Goal: Feedback & Contribution: Contribute content

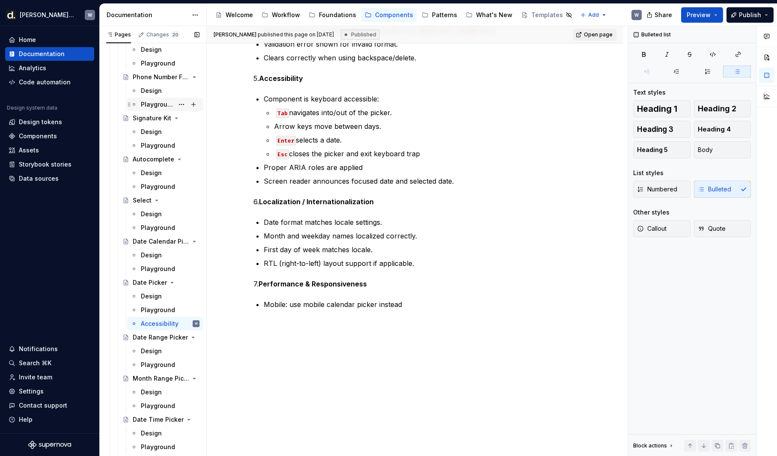
scroll to position [3668, 0]
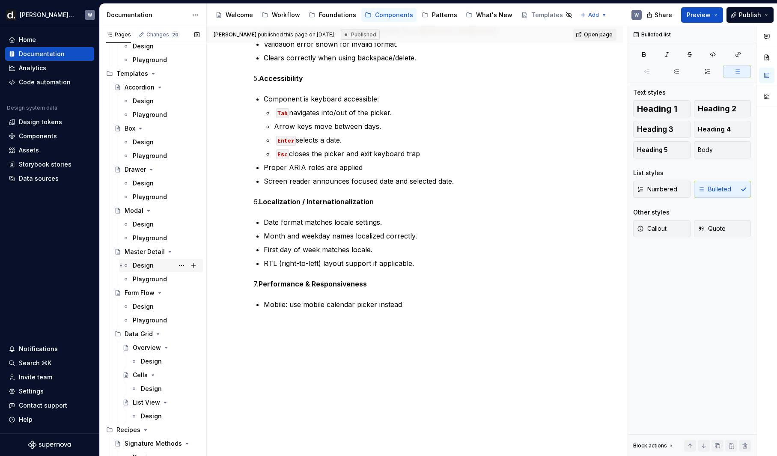
click at [139, 268] on div "Design" at bounding box center [143, 265] width 21 height 9
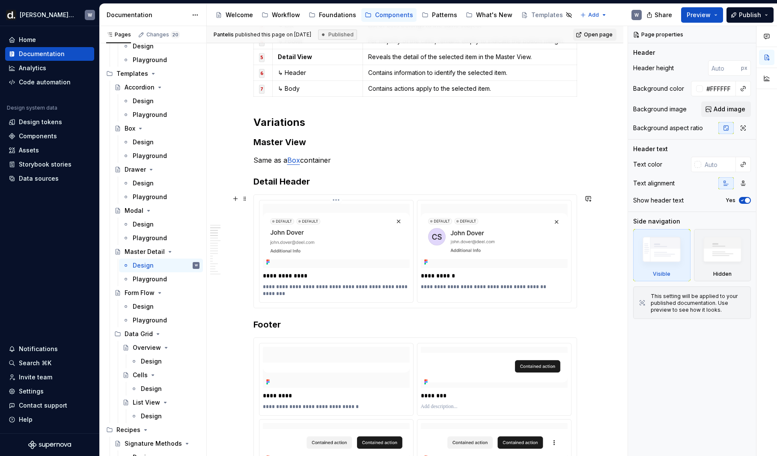
scroll to position [742, 0]
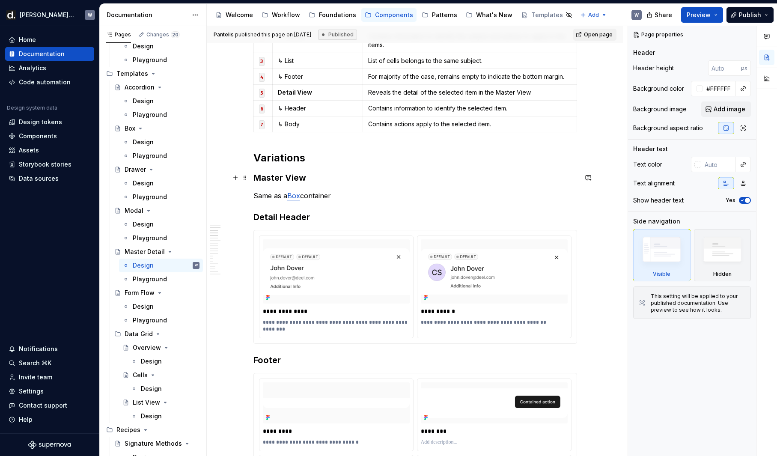
click at [343, 173] on h3 "Master View" at bounding box center [416, 178] width 324 height 12
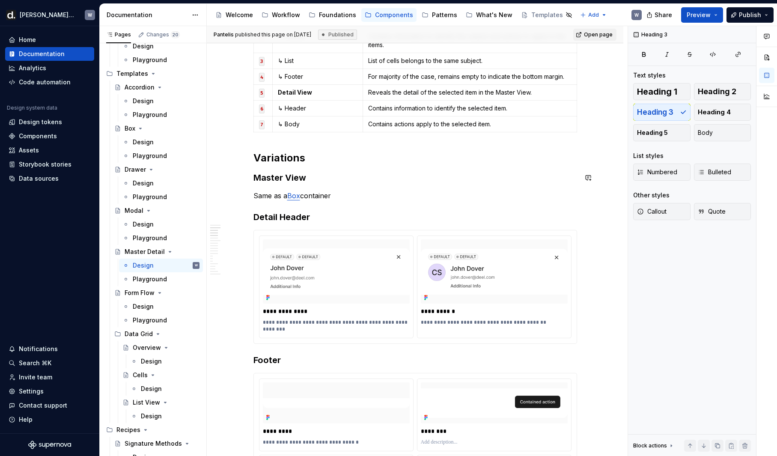
type textarea "*"
click at [257, 178] on h3 "Master View" at bounding box center [416, 178] width 324 height 12
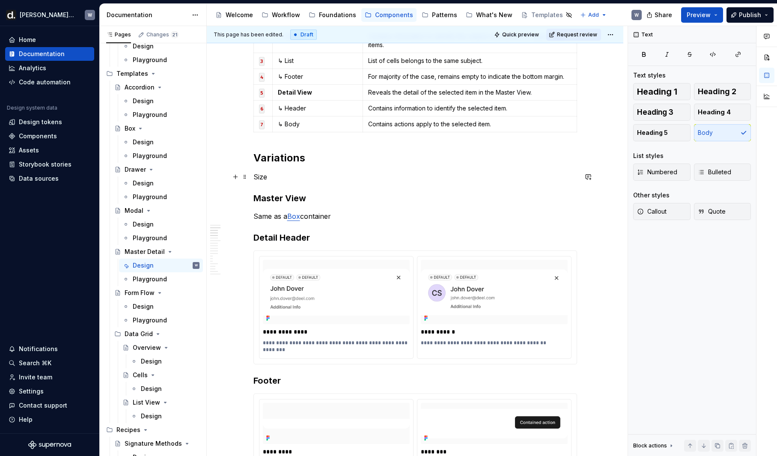
click at [263, 174] on p "Size" at bounding box center [416, 177] width 324 height 10
click at [293, 178] on p "Size" at bounding box center [416, 177] width 324 height 10
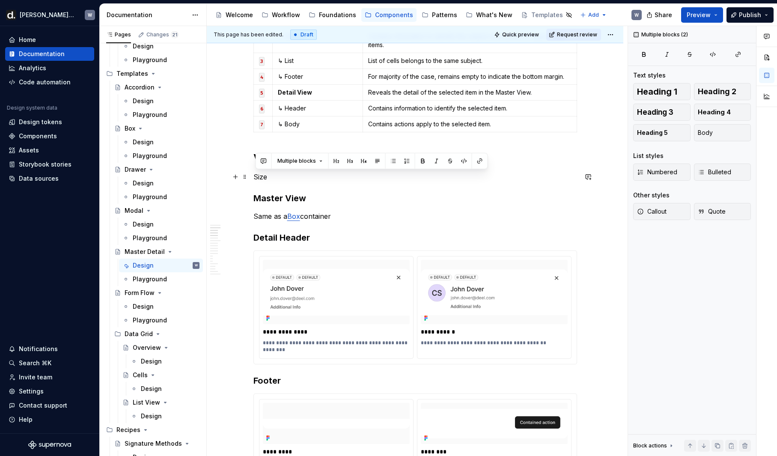
click at [269, 177] on p "Size" at bounding box center [416, 177] width 324 height 10
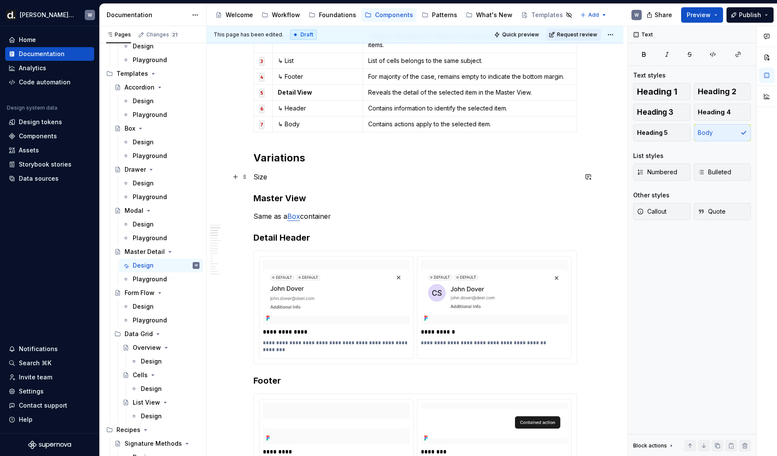
click at [266, 176] on p "Size" at bounding box center [416, 177] width 324 height 10
click at [278, 178] on p "Master column size" at bounding box center [416, 177] width 324 height 10
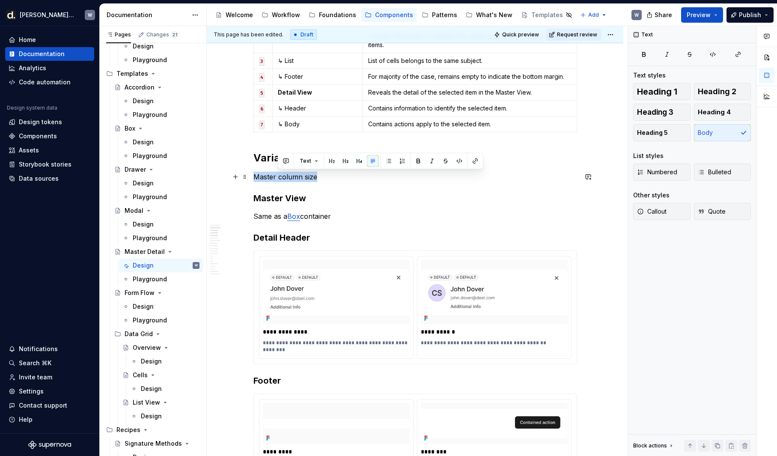
click at [278, 178] on p "Master column size" at bounding box center [416, 177] width 324 height 10
click at [320, 160] on button "button" at bounding box center [323, 161] width 12 height 12
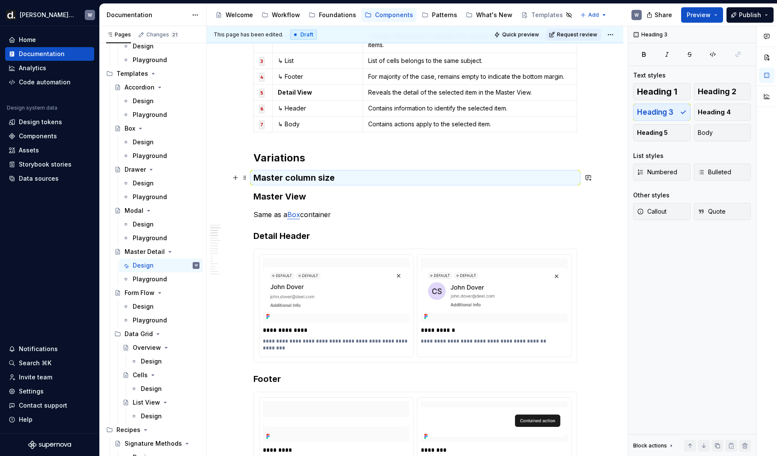
click at [349, 182] on h3 "Master column size" at bounding box center [416, 178] width 324 height 12
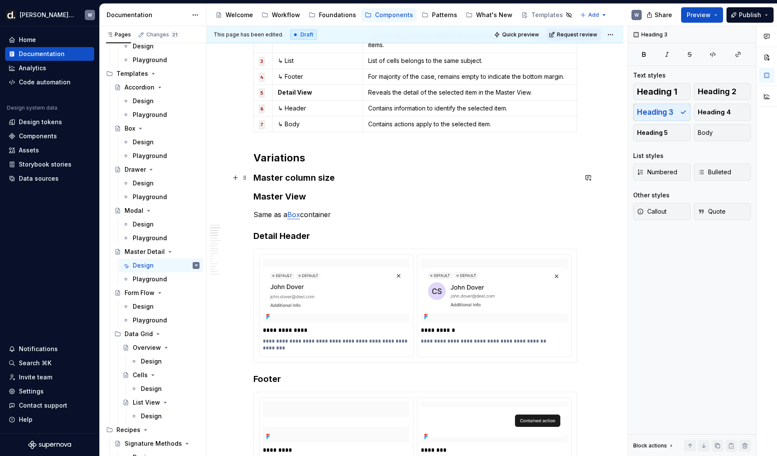
click at [344, 179] on h3 "Master column size" at bounding box center [416, 178] width 324 height 12
click at [334, 179] on h3 "Master column size" at bounding box center [416, 178] width 324 height 12
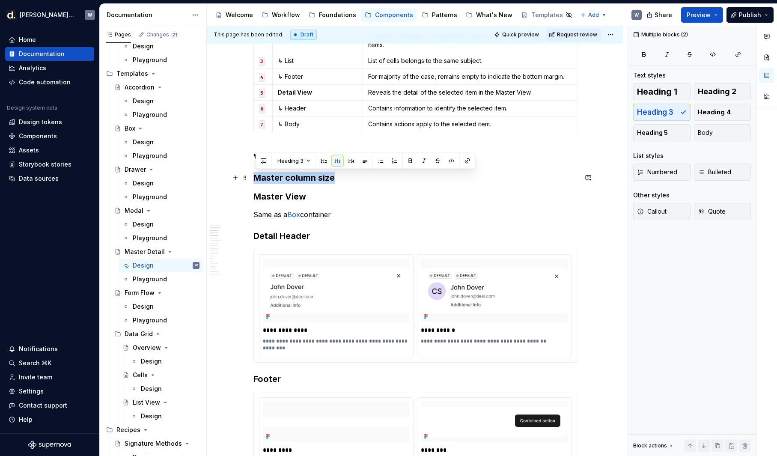
click at [334, 179] on h3 "Master column size" at bounding box center [416, 178] width 324 height 12
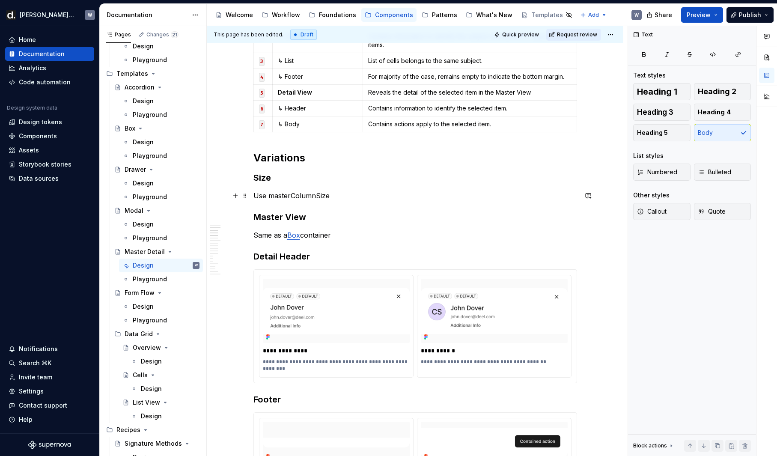
click at [256, 197] on p "Use masterColumnSize" at bounding box center [416, 196] width 324 height 10
drag, startPoint x: 367, startPoint y: 195, endPoint x: 378, endPoint y: 197, distance: 11.2
click at [378, 197] on p "Support 6/6 and 4/8 column sizesUse masterColumnSize" at bounding box center [416, 196] width 324 height 10
drag, startPoint x: 388, startPoint y: 197, endPoint x: 452, endPoint y: 194, distance: 63.9
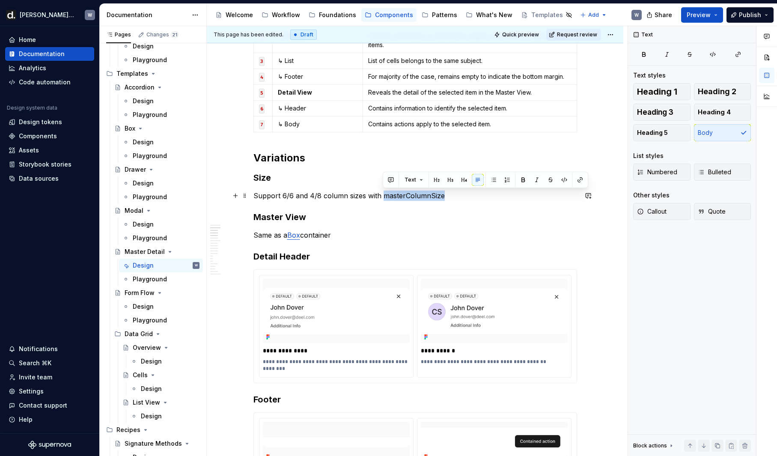
click at [452, 194] on p "Support 6/6 and 4/8 column sizes with masterColumnSize" at bounding box center [416, 196] width 324 height 10
click at [566, 180] on button "button" at bounding box center [564, 180] width 12 height 12
click at [472, 200] on p "Support 6/6 and 4/8 column sizes with masterColumnSize" at bounding box center [416, 196] width 324 height 10
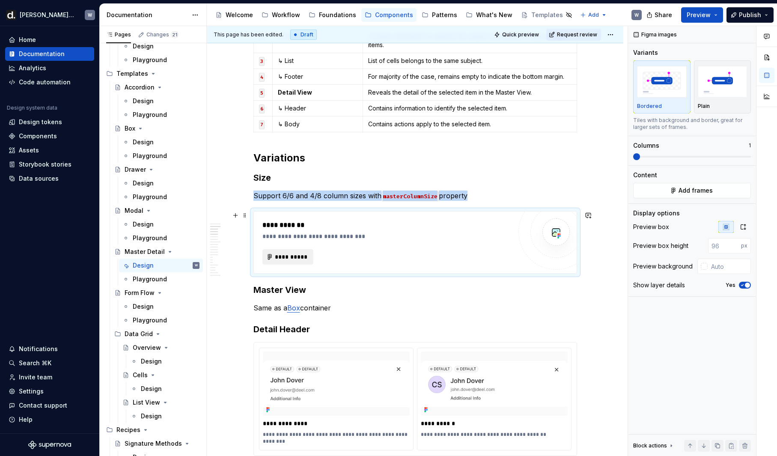
click at [300, 257] on span "**********" at bounding box center [291, 257] width 33 height 9
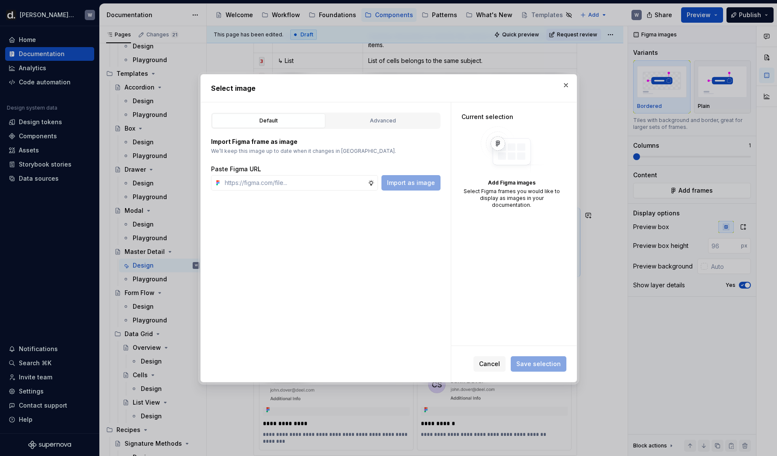
type textarea "*"
type input "[URL][DOMAIN_NAME]"
click at [425, 187] on button "Import as image" at bounding box center [411, 182] width 59 height 15
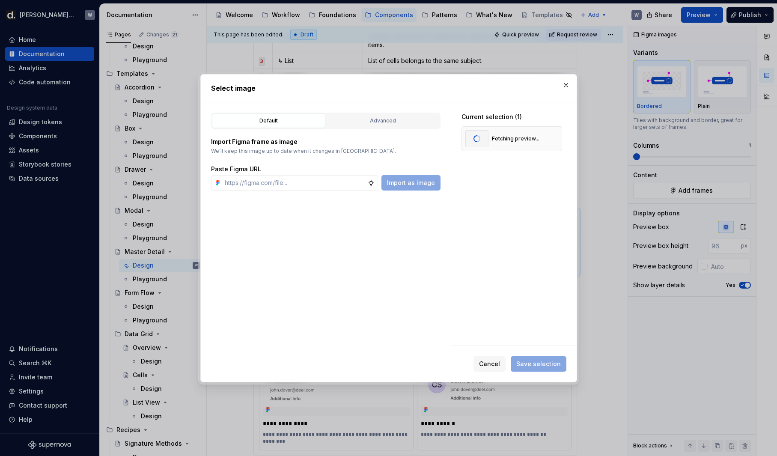
click at [321, 191] on div "Default Advanced Import Figma frame as image We’ll keep this image up to date w…" at bounding box center [326, 242] width 250 height 280
click at [320, 186] on input "text" at bounding box center [294, 182] width 146 height 15
paste input "[URL][DOMAIN_NAME]"
type input "[URL][DOMAIN_NAME]"
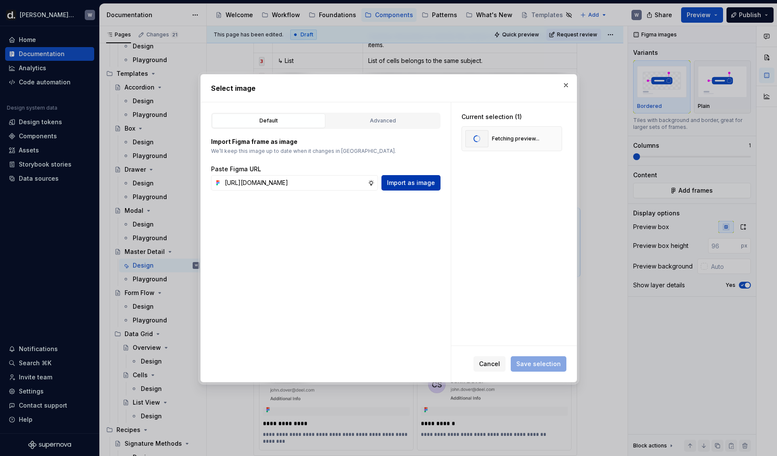
click at [408, 186] on span "Import as image" at bounding box center [411, 183] width 48 height 9
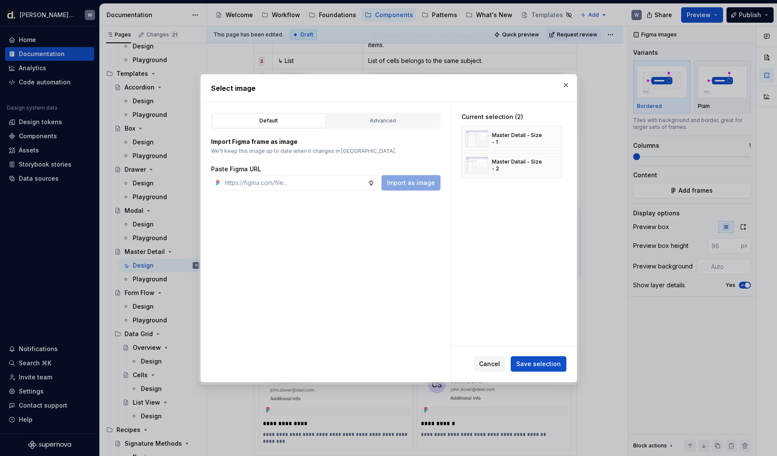
type textarea "*"
click at [543, 369] on button "Save selection" at bounding box center [539, 363] width 56 height 15
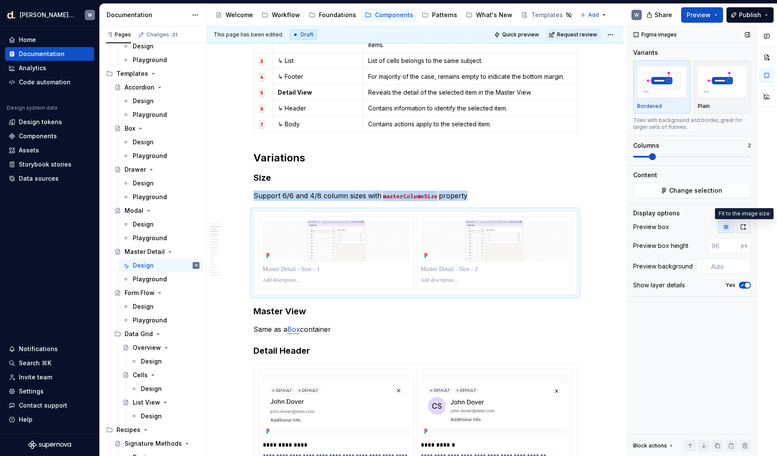
click at [748, 223] on button "button" at bounding box center [743, 227] width 15 height 12
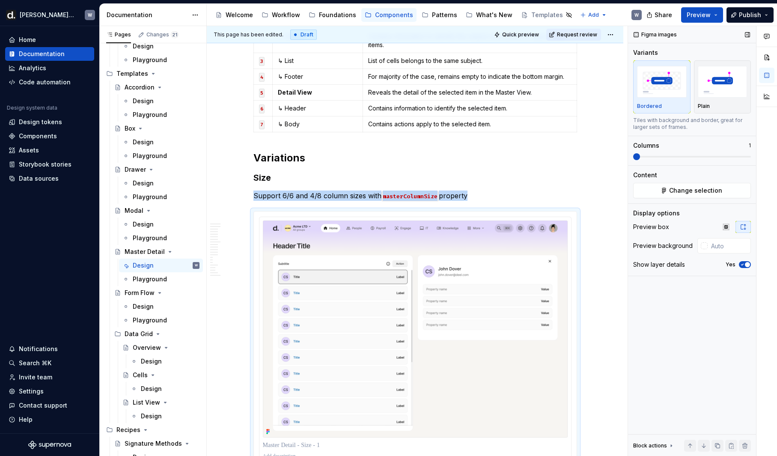
scroll to position [927, 0]
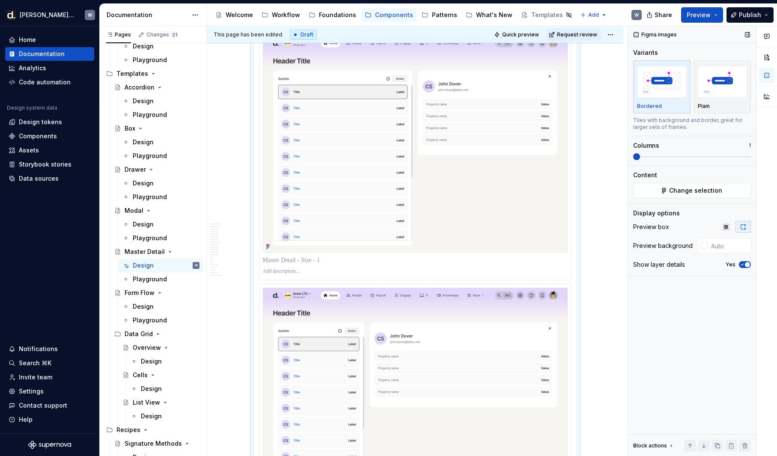
click at [633, 158] on span at bounding box center [636, 156] width 7 height 7
click at [328, 266] on div at bounding box center [415, 260] width 305 height 12
click at [327, 260] on p at bounding box center [415, 260] width 305 height 9
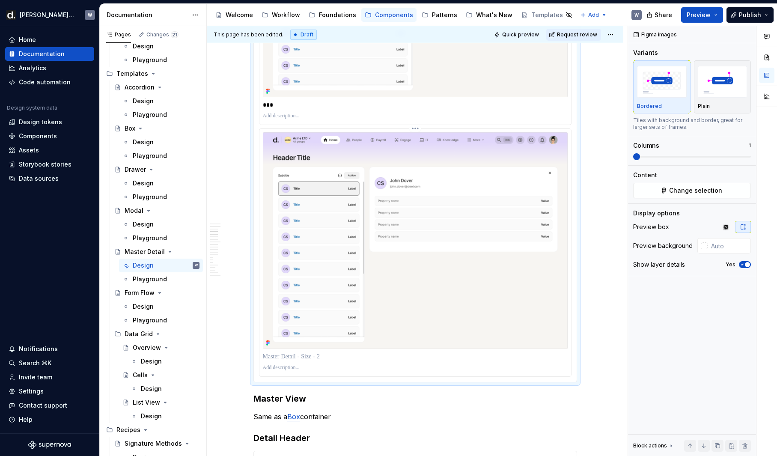
click at [415, 334] on img at bounding box center [415, 240] width 305 height 217
click at [320, 357] on p at bounding box center [415, 356] width 305 height 9
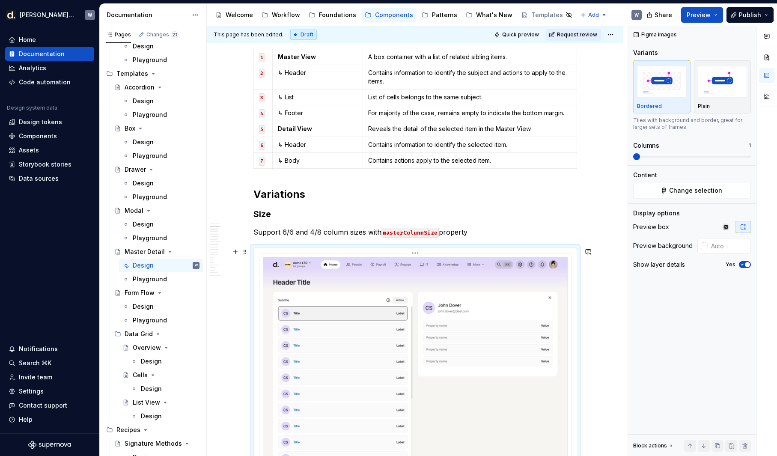
scroll to position [690, 0]
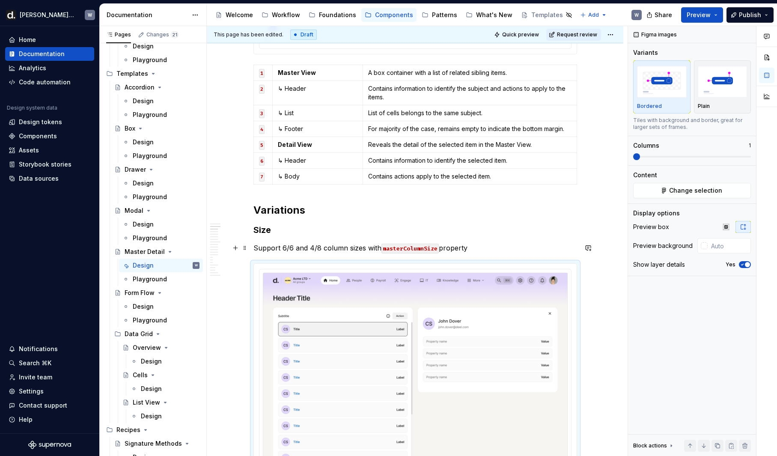
click at [289, 248] on p "Support 6/6 and 4/8 column sizes with masterColumnSize property" at bounding box center [416, 248] width 324 height 10
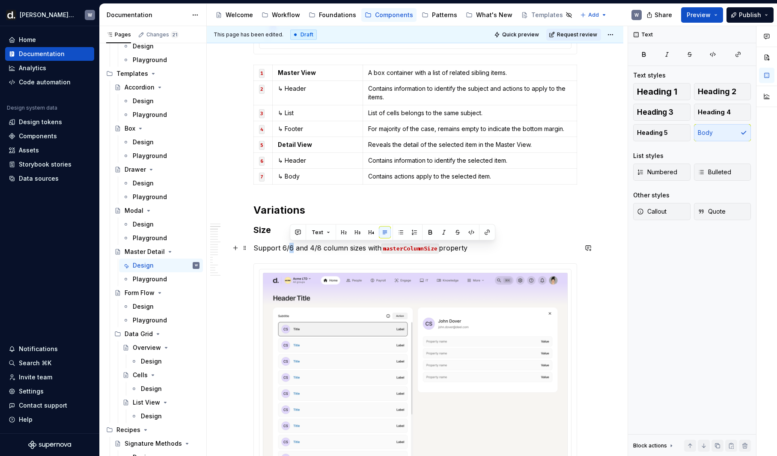
click at [289, 248] on p "Support 6/6 and 4/8 column sizes with masterColumnSize property" at bounding box center [416, 248] width 324 height 10
drag, startPoint x: 284, startPoint y: 248, endPoint x: 294, endPoint y: 248, distance: 10.3
click at [294, 248] on p "Support 6/6 and 4/8 column sizes with masterColumnSize property" at bounding box center [416, 248] width 324 height 10
click at [467, 231] on button "button" at bounding box center [465, 233] width 12 height 12
drag, startPoint x: 313, startPoint y: 249, endPoint x: 322, endPoint y: 250, distance: 8.6
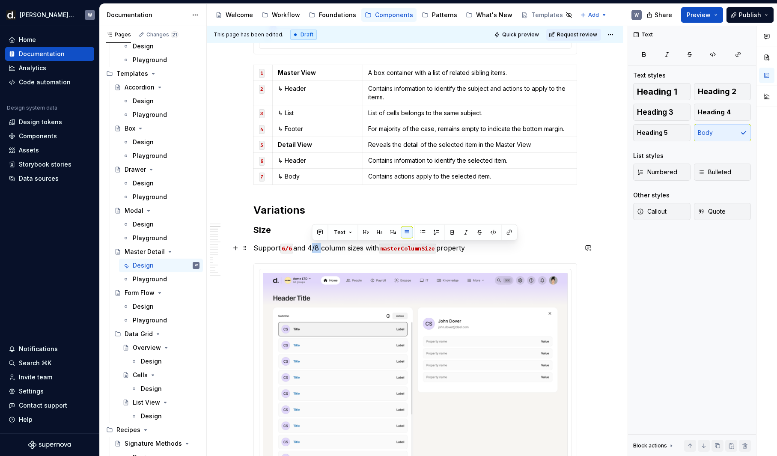
click at [322, 250] on p "Support 6/6 and 4/8 column sizes with masterColumnSize property" at bounding box center [416, 248] width 324 height 10
click at [493, 230] on button "button" at bounding box center [494, 233] width 12 height 12
click at [574, 36] on span "Request review" at bounding box center [577, 34] width 40 height 7
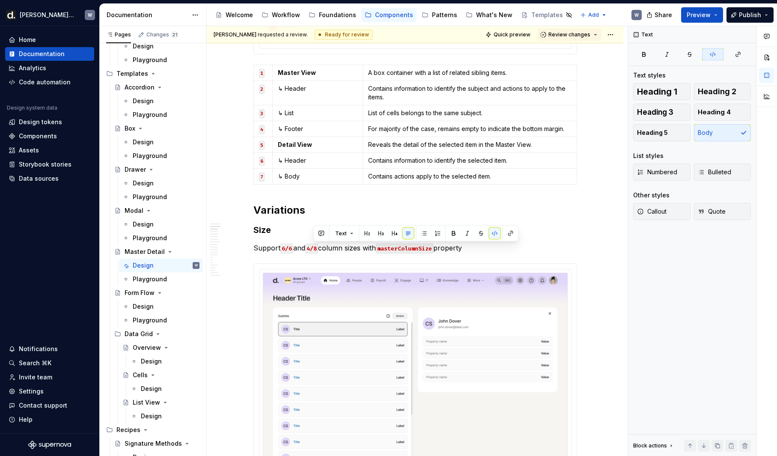
click at [577, 37] on span "Review changes" at bounding box center [570, 34] width 42 height 7
click at [576, 52] on div "Approve" at bounding box center [597, 51] width 75 height 9
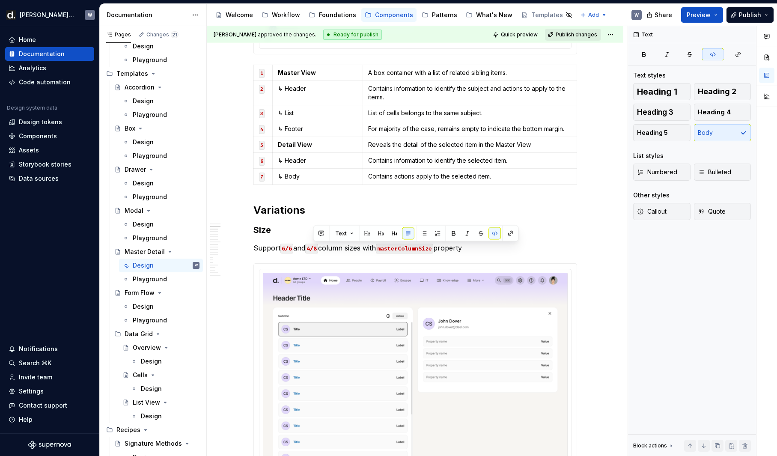
click at [581, 37] on span "Publish changes" at bounding box center [577, 34] width 42 height 7
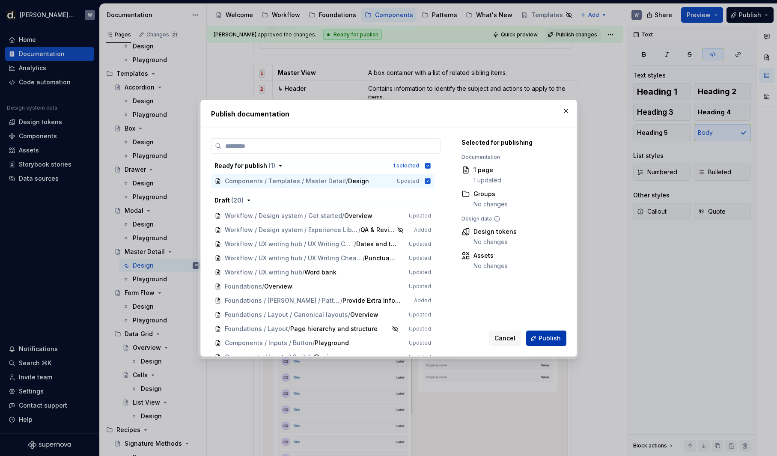
click at [552, 334] on span "Publish" at bounding box center [550, 338] width 22 height 9
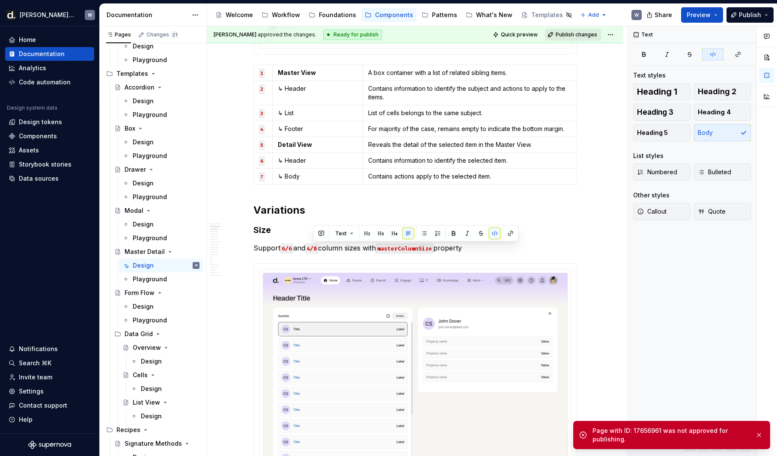
click at [586, 36] on span "Publish changes" at bounding box center [577, 34] width 42 height 7
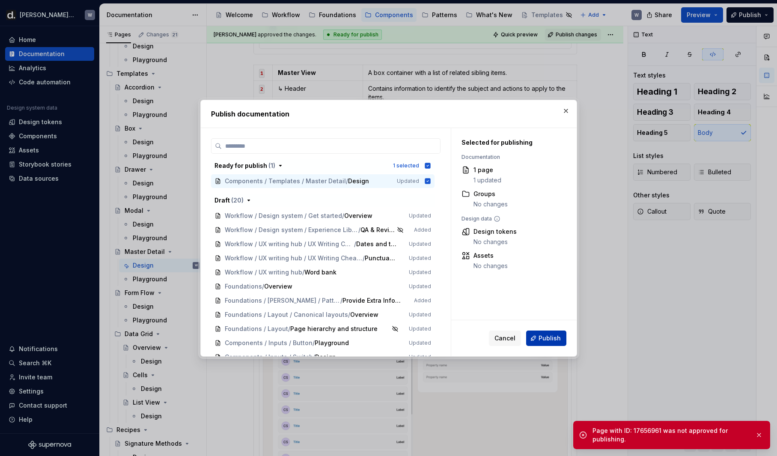
click at [549, 344] on button "Publish" at bounding box center [546, 338] width 40 height 15
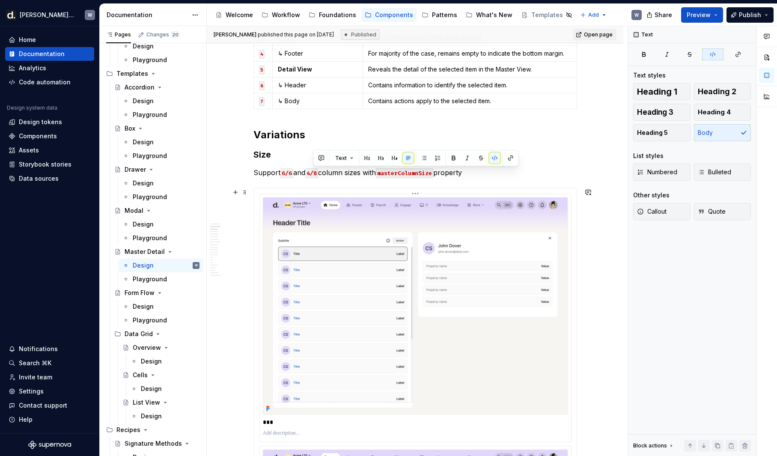
scroll to position [569, 0]
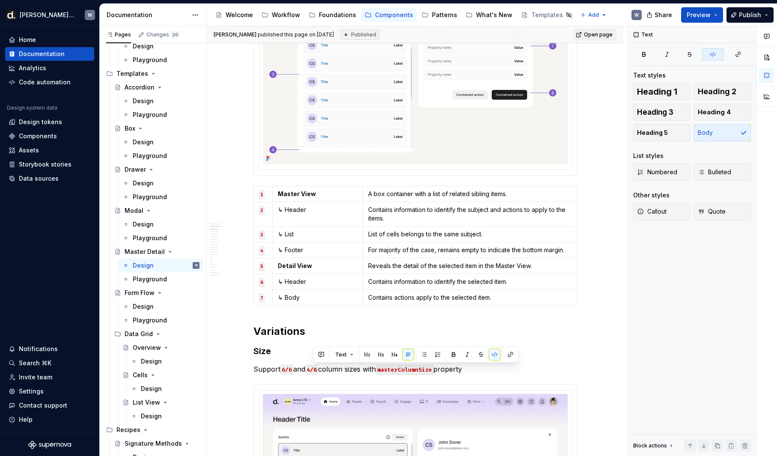
type textarea "*"
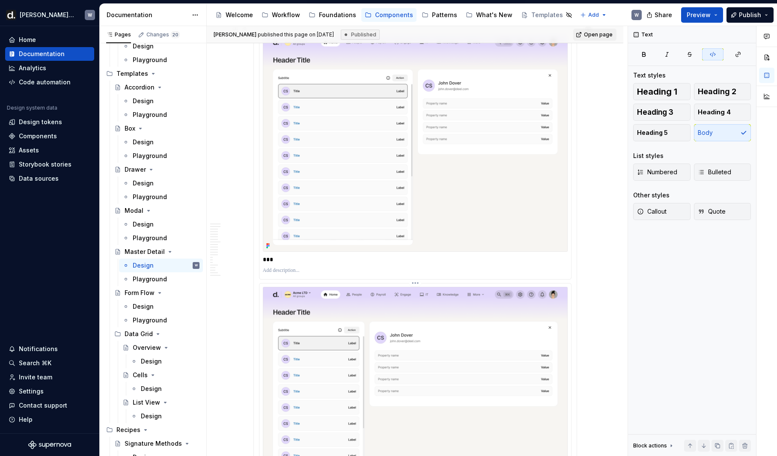
scroll to position [964, 0]
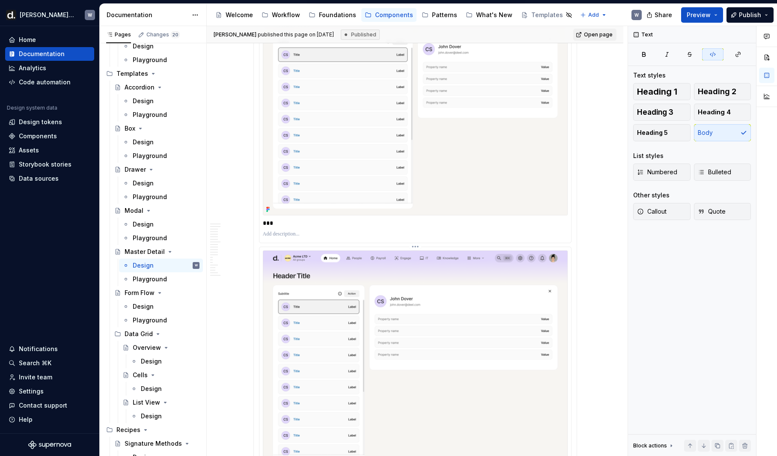
click at [371, 278] on img at bounding box center [415, 359] width 305 height 217
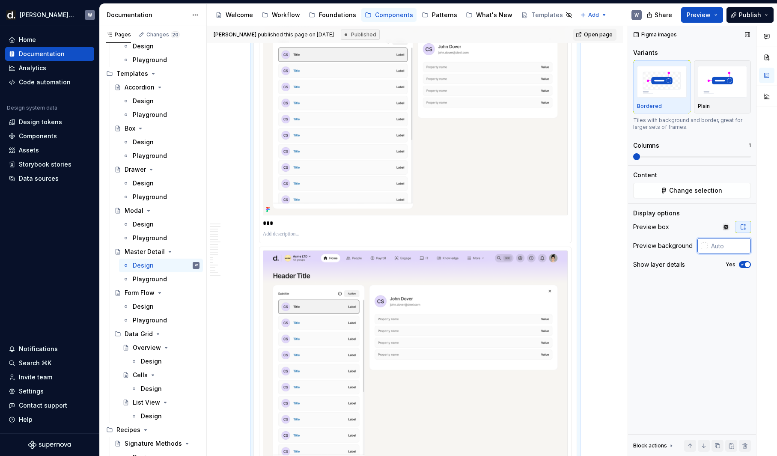
click at [718, 242] on input "text" at bounding box center [729, 245] width 43 height 15
type input "#FAFAFA"
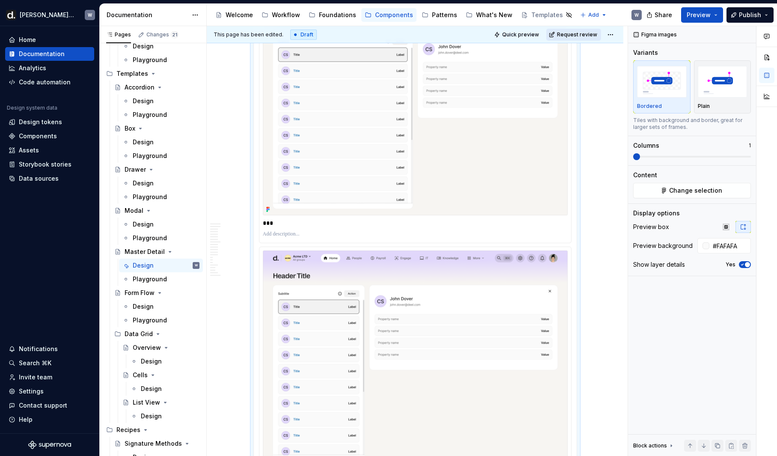
click at [589, 34] on span "Request review" at bounding box center [577, 34] width 40 height 7
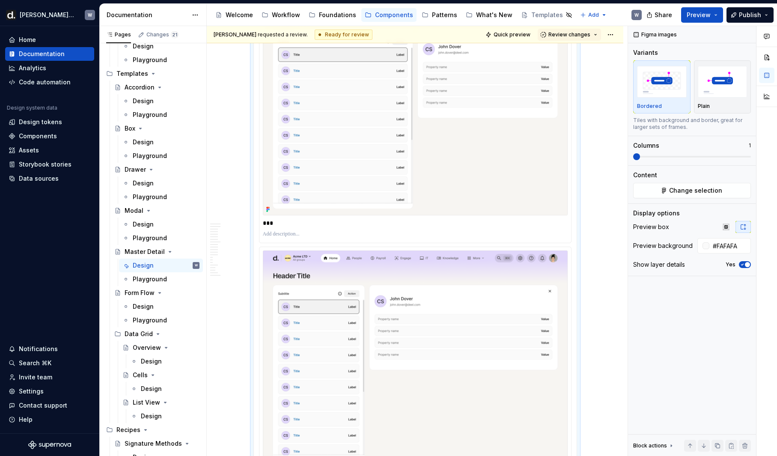
click at [589, 34] on span "Review changes" at bounding box center [570, 34] width 42 height 7
click at [584, 56] on div "Approve This page is ready to publish." at bounding box center [597, 55] width 75 height 16
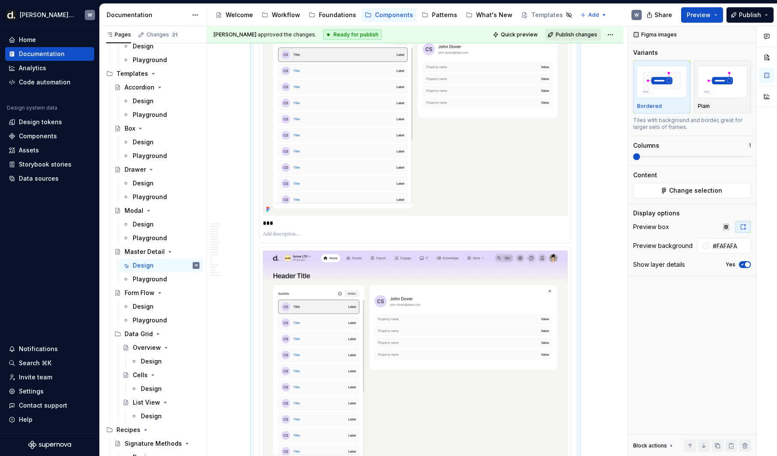
click at [583, 40] on button "Publish changes" at bounding box center [573, 35] width 56 height 12
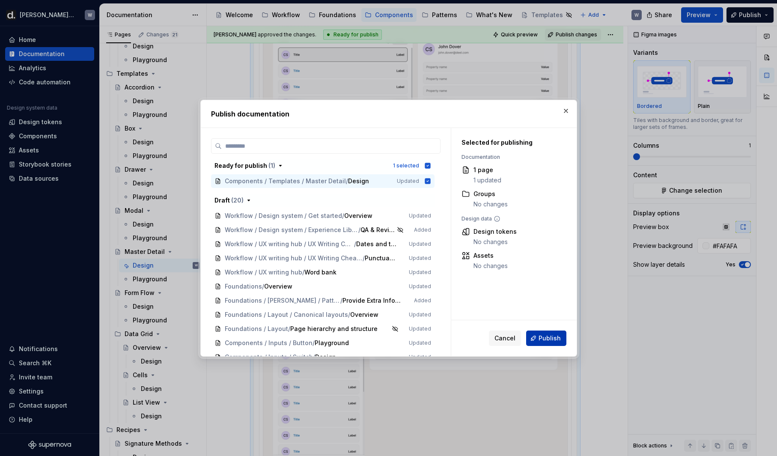
click at [550, 330] on div "Cancel Publish" at bounding box center [513, 338] width 125 height 36
click at [551, 334] on span "Publish" at bounding box center [550, 338] width 22 height 9
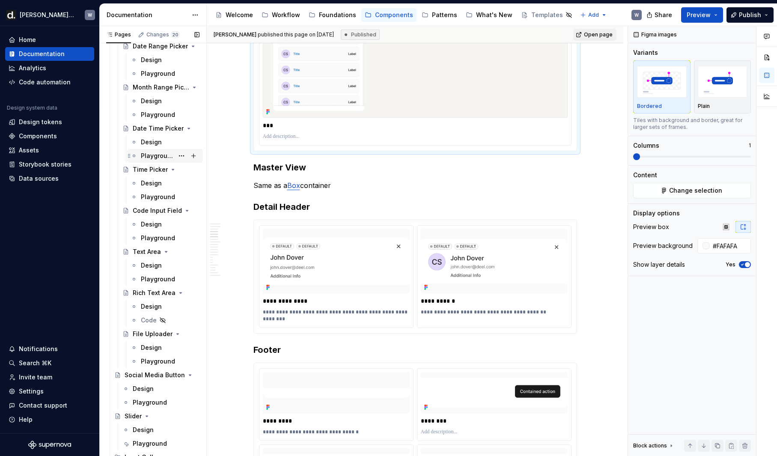
scroll to position [927, 0]
click at [164, 260] on div "Design" at bounding box center [170, 266] width 59 height 12
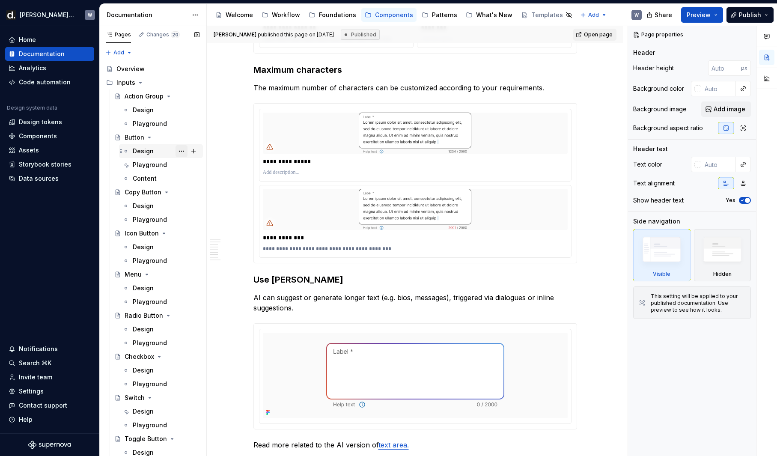
scroll to position [502, 0]
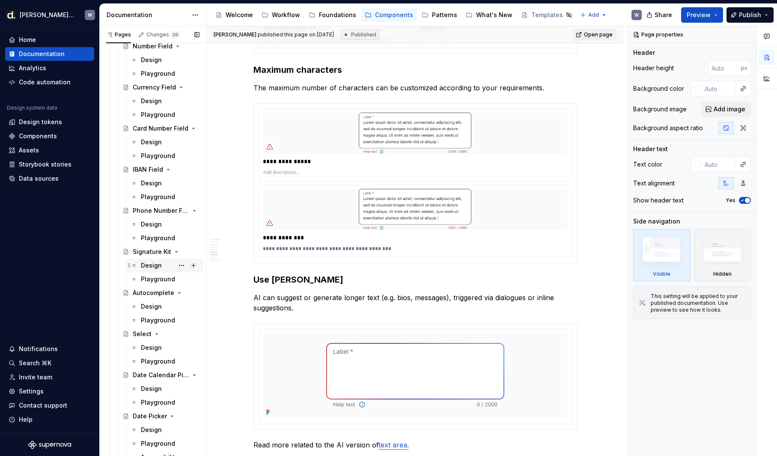
click at [163, 268] on div "Design" at bounding box center [170, 266] width 59 height 12
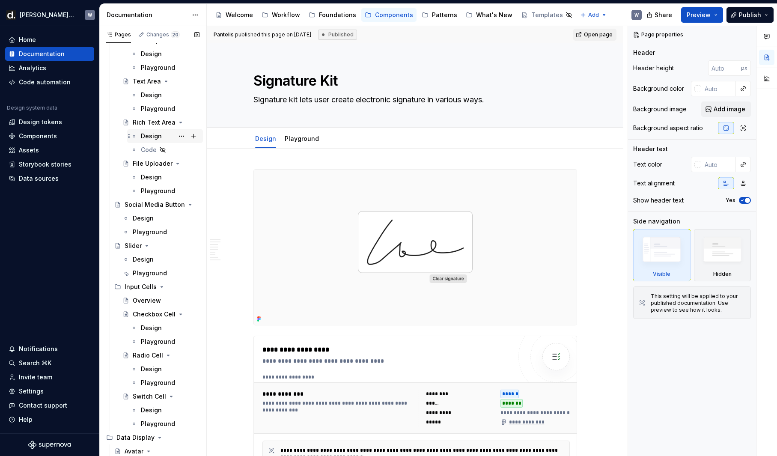
scroll to position [1146, 0]
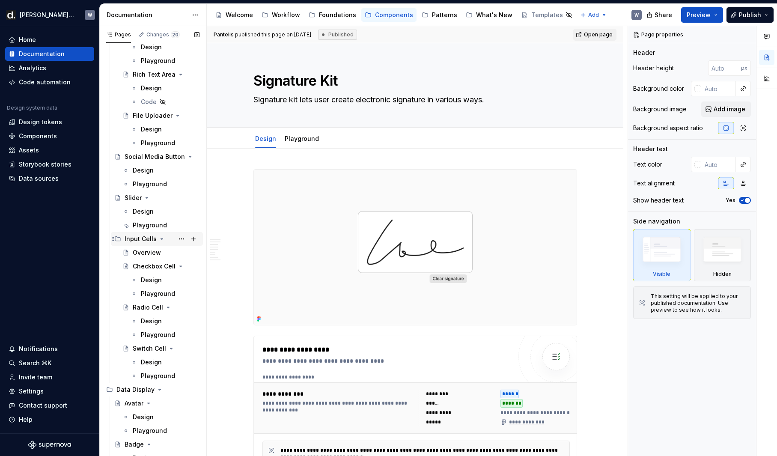
click at [161, 239] on icon "Page tree" at bounding box center [162, 239] width 2 height 1
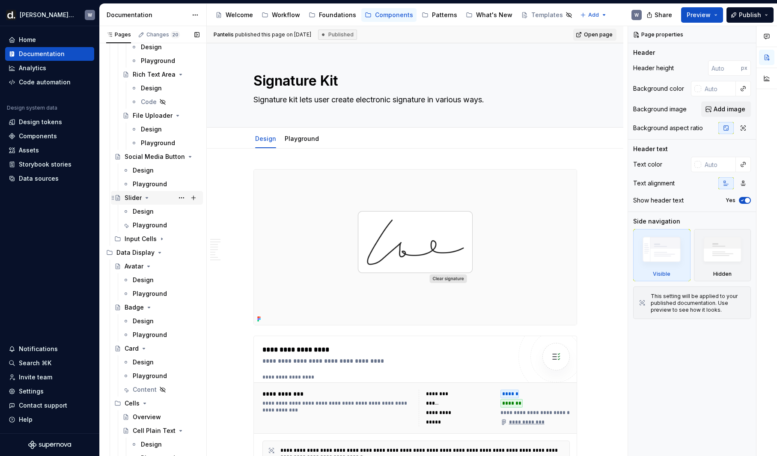
click at [145, 199] on icon "Page tree" at bounding box center [146, 197] width 7 height 7
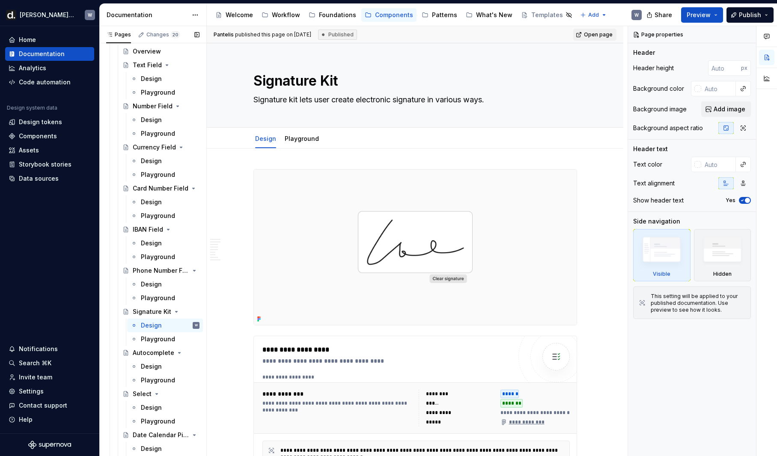
scroll to position [0, 0]
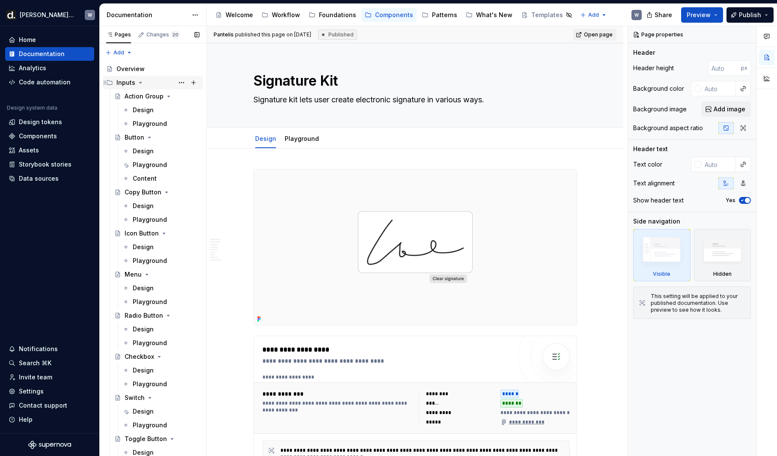
click at [140, 84] on icon "Page tree" at bounding box center [140, 82] width 7 height 7
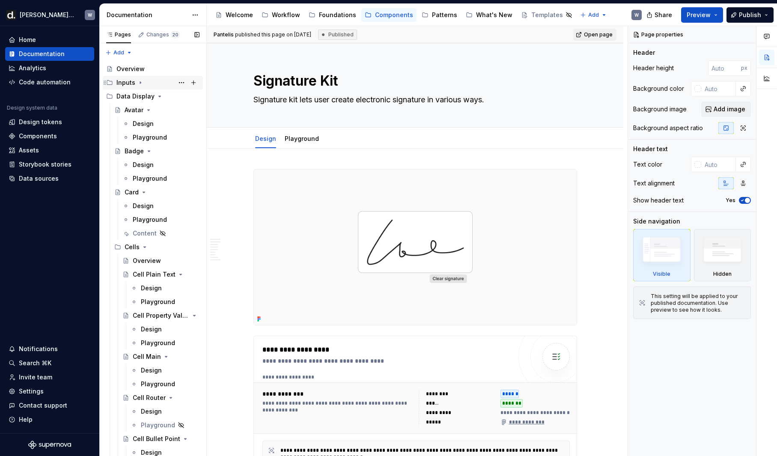
click at [140, 84] on icon "Page tree" at bounding box center [140, 82] width 7 height 7
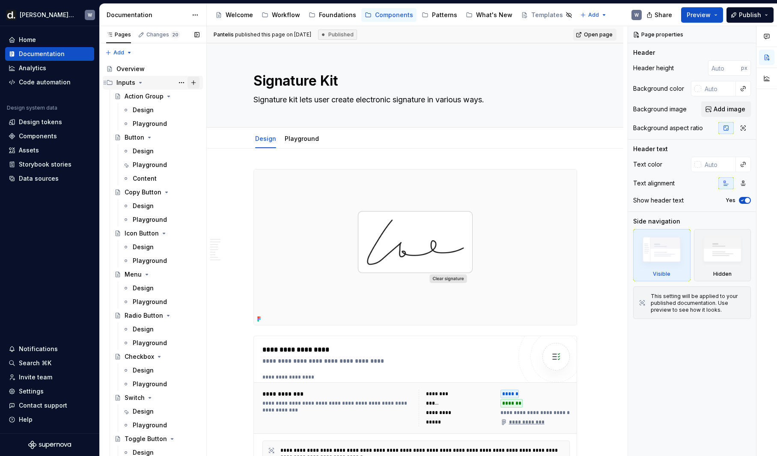
click at [194, 85] on button "Page tree" at bounding box center [194, 83] width 12 height 12
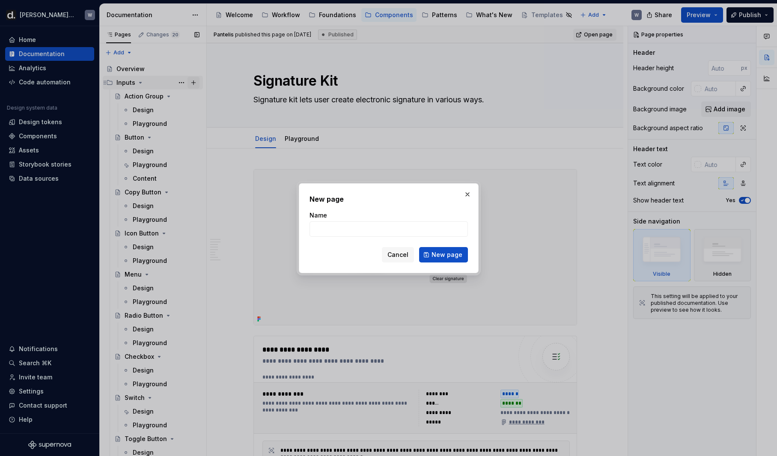
type textarea "*"
type input "Visu"
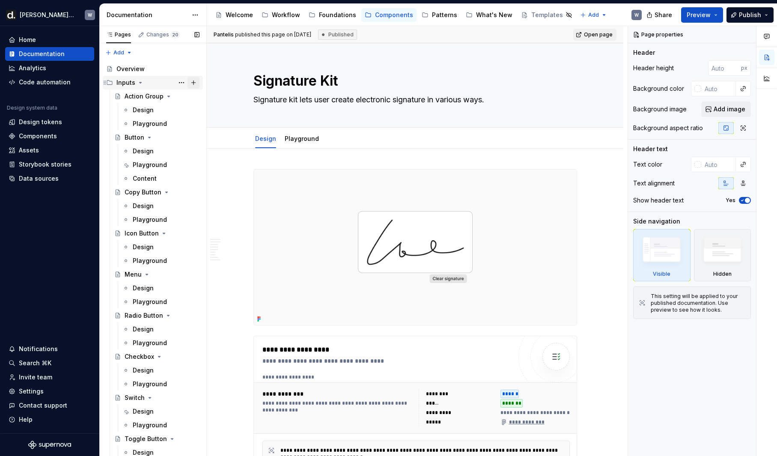
click at [194, 85] on button "Page tree" at bounding box center [194, 83] width 12 height 12
type textarea "*"
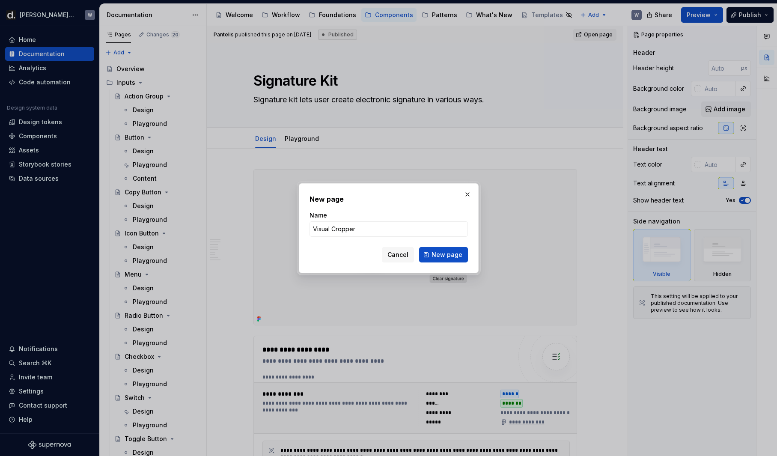
type input "Visual Croppers"
click at [451, 252] on span "New page" at bounding box center [447, 255] width 31 height 9
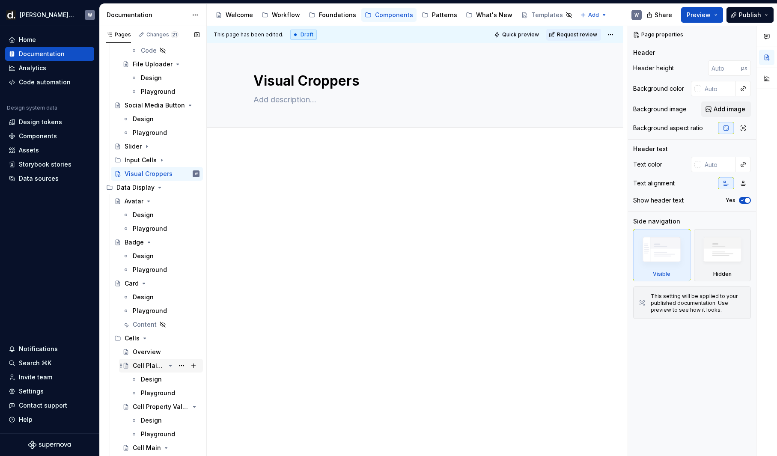
scroll to position [1166, 0]
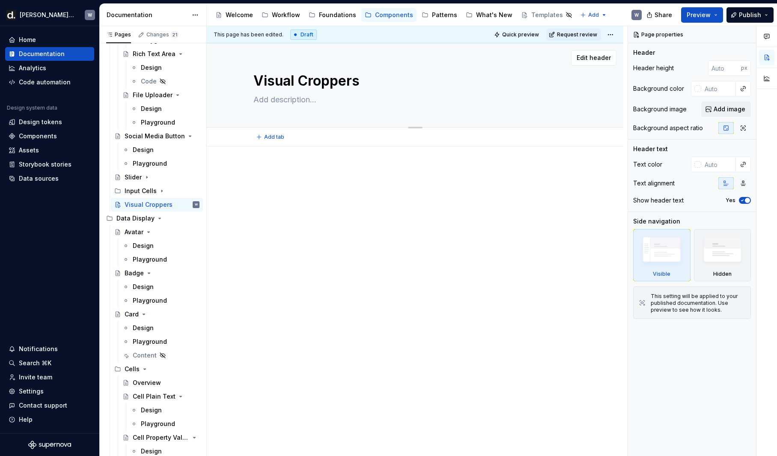
click at [294, 100] on textarea at bounding box center [414, 100] width 324 height 14
type textarea "*"
type textarea "V"
type textarea "*"
type textarea "Vis"
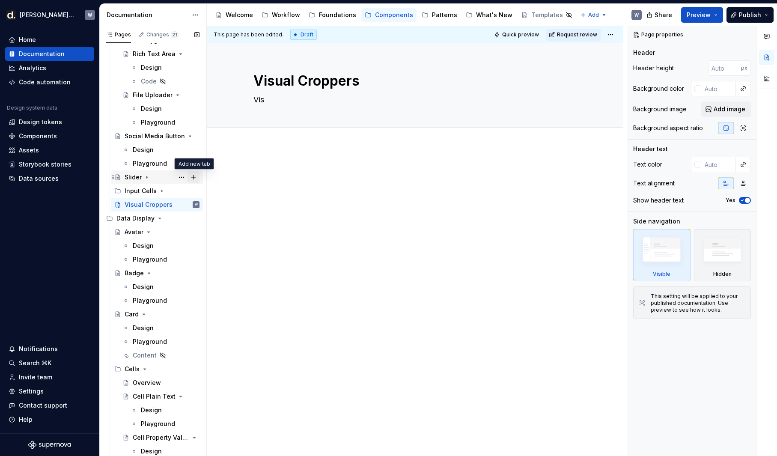
type textarea "*"
type textarea "Visu"
type textarea "*"
type textarea "Visua"
type textarea "*"
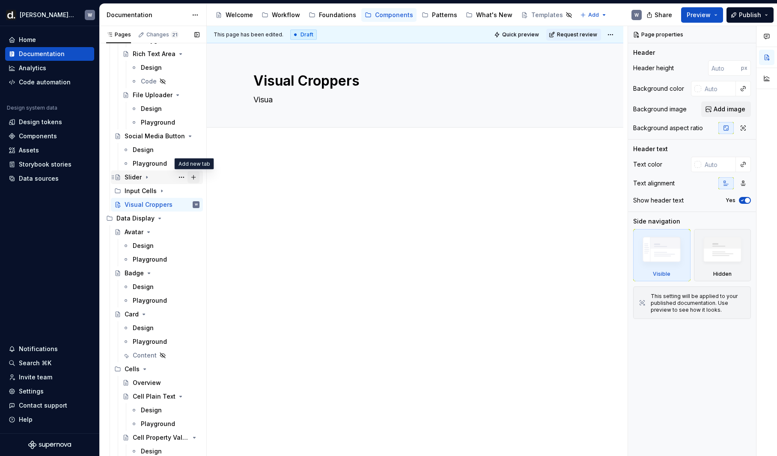
type textarea "Visual"
type textarea "*"
type textarea "Visual"
type textarea "*"
type textarea "Visual c"
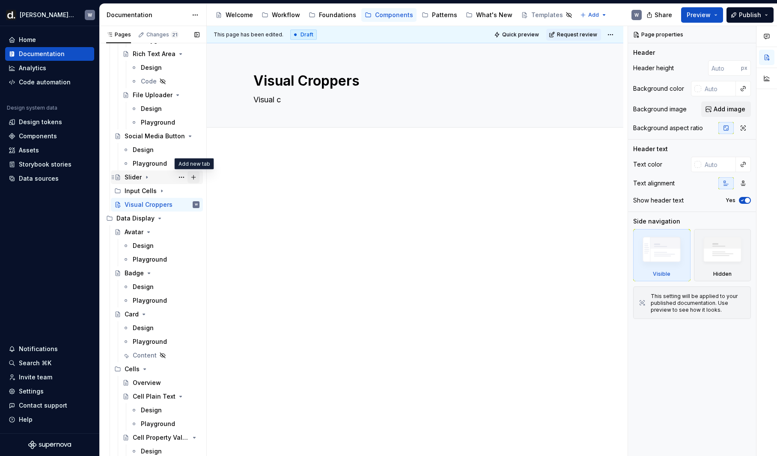
type textarea "*"
type textarea "Visual"
type textarea "*"
type textarea "Visual C"
type textarea "*"
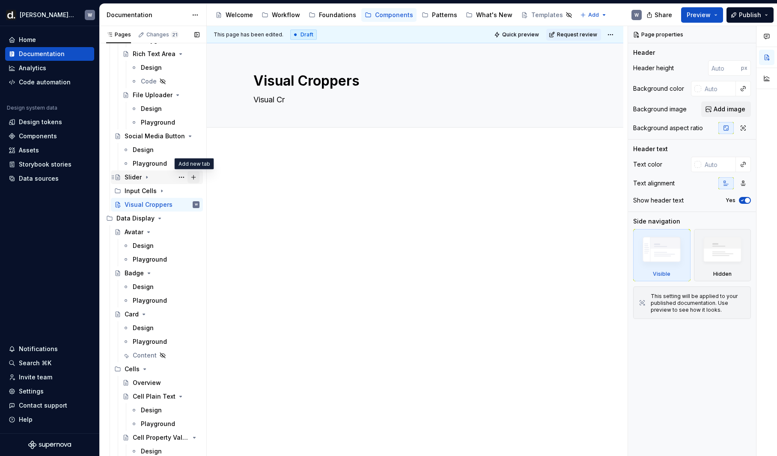
type textarea "Visual Cro"
type textarea "*"
type textarea "Visual Crop"
type textarea "*"
type textarea "Visual Croppe"
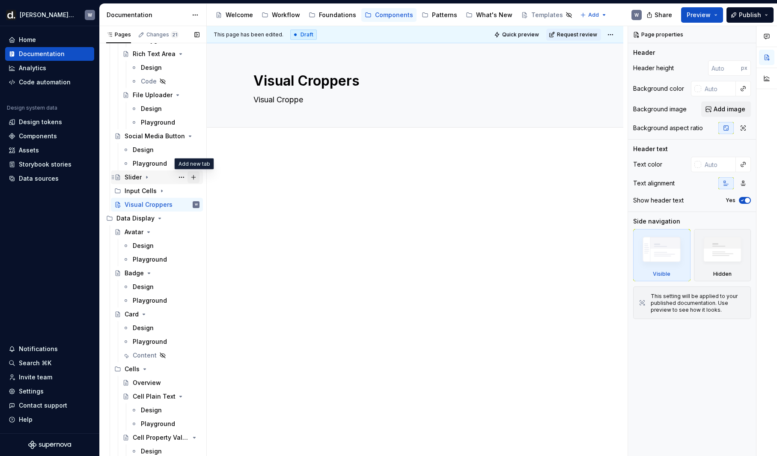
type textarea "*"
type textarea "Visual Cropper"
type textarea "*"
type textarea "Visual Croppers"
type textarea "*"
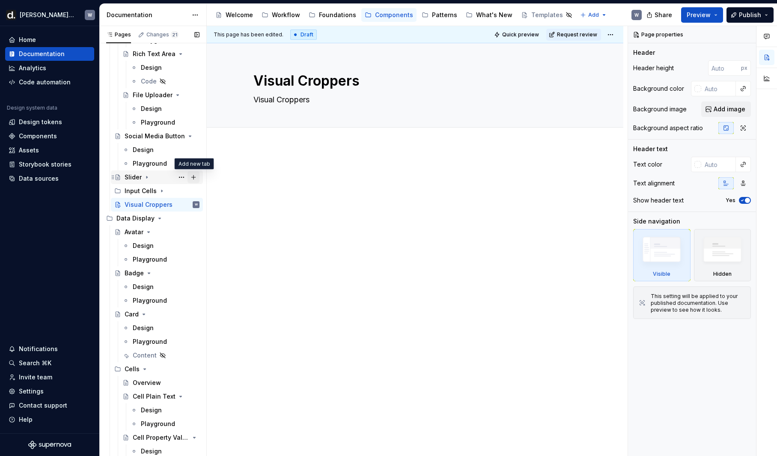
type textarea "Visual Croppers"
type textarea "*"
type textarea "Visual Croppers"
click at [311, 102] on textarea "Visual Croppers" at bounding box center [414, 100] width 324 height 14
click at [317, 103] on textarea "Visual Croppers" at bounding box center [414, 100] width 324 height 14
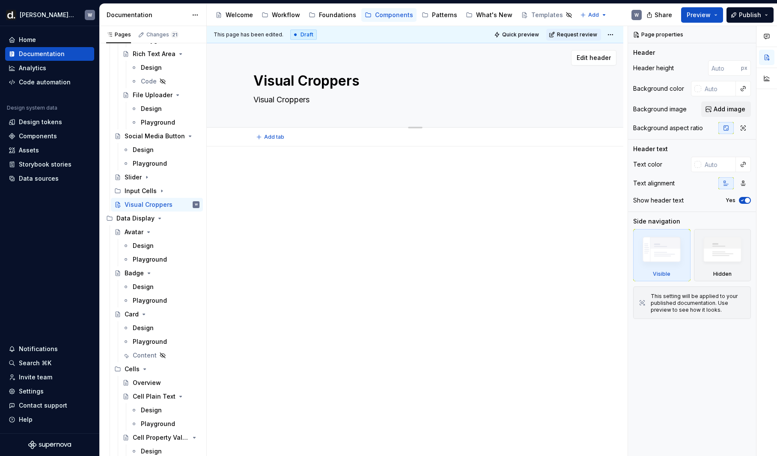
type textarea "*"
type textarea "Visual Croppers"
type textarea "*"
type textarea "Visual Croppers"
paste textarea "lets users trim and resize images by selecting and adjusting the visible area."
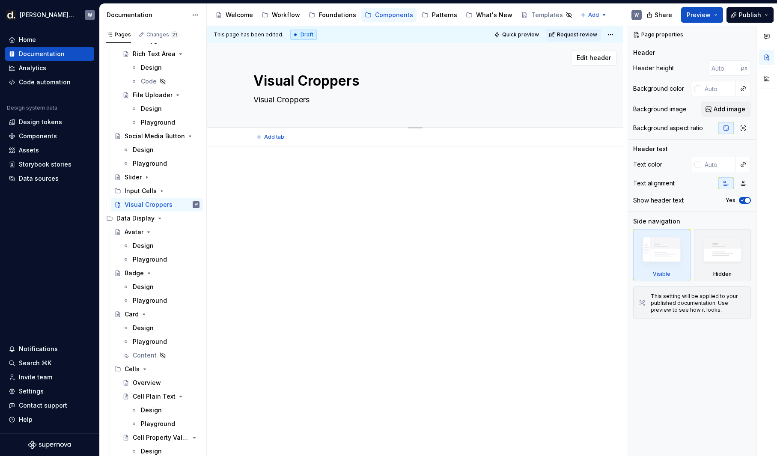
type textarea "*"
type textarea "Visual Croppers lets users trim and resize images by selecting and adjusting th…"
click at [328, 99] on textarea "Visual Croppers lets users trim and resize images by selecting and adjusting th…" at bounding box center [414, 105] width 324 height 24
type textarea "*"
type textarea "Visual Croppers let users trim and resize images by selecting and adjusting the…"
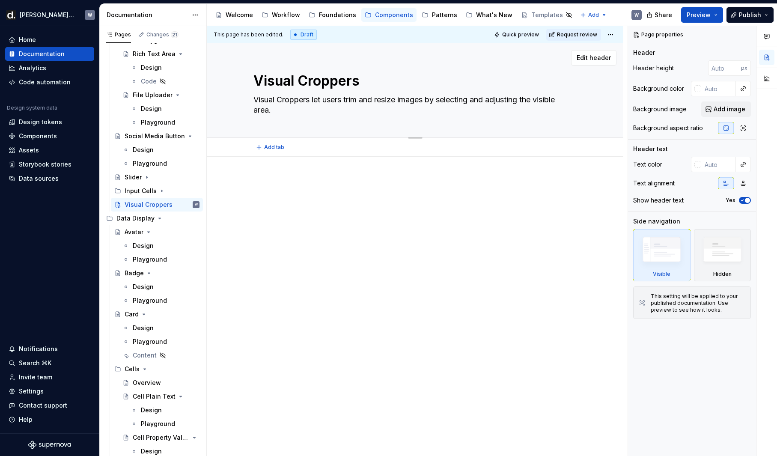
type textarea "*"
type textarea "Visual Croppers let users trim and resize images by selecting and adjusting the…"
click at [278, 149] on span "Add tab" at bounding box center [274, 147] width 20 height 7
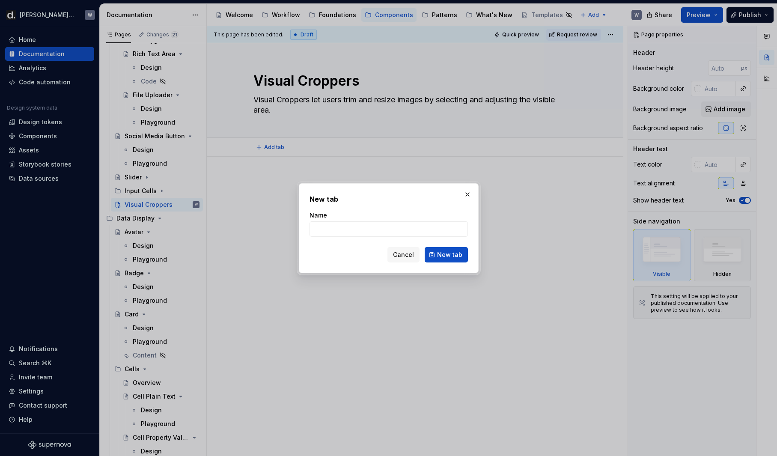
type textarea "*"
type input "Design"
click at [463, 254] on button "New tab" at bounding box center [446, 254] width 43 height 15
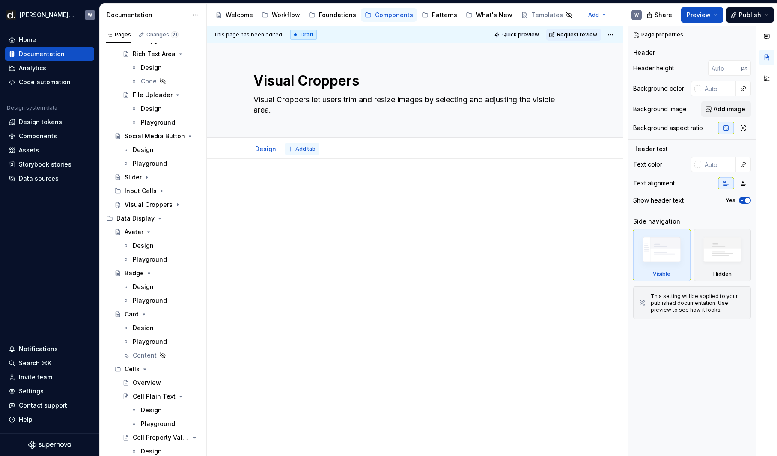
click at [306, 149] on span "Add tab" at bounding box center [306, 149] width 20 height 7
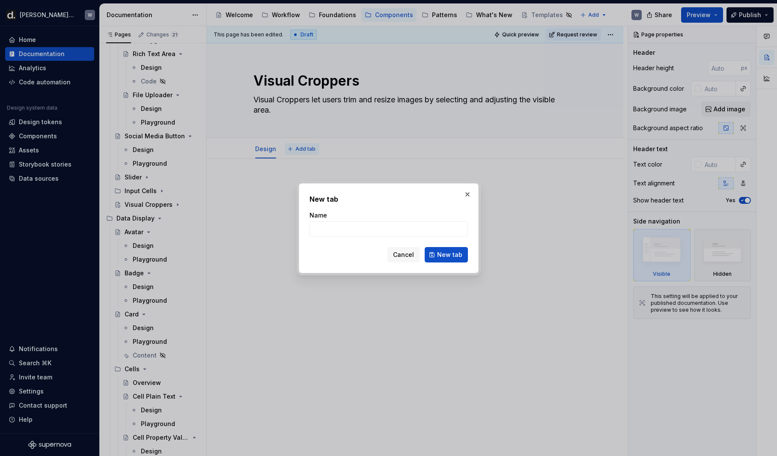
type textarea "*"
type input "Playground"
drag, startPoint x: 449, startPoint y: 255, endPoint x: 310, endPoint y: 191, distance: 153.1
click at [449, 256] on span "New tab" at bounding box center [449, 255] width 25 height 9
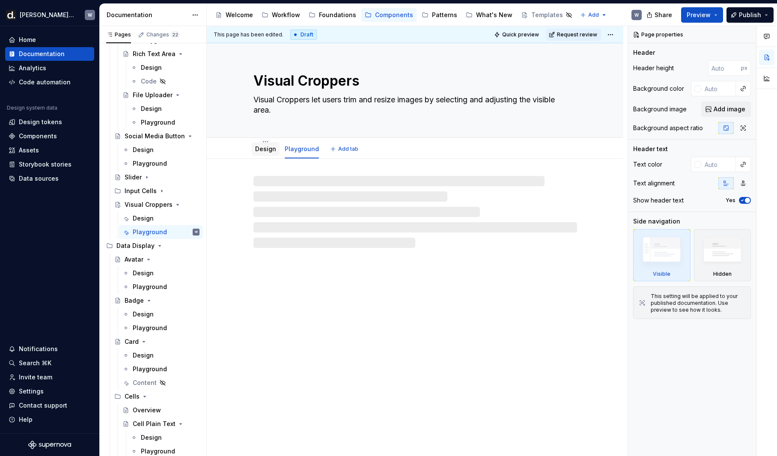
click at [265, 154] on div "Design" at bounding box center [265, 149] width 21 height 10
click at [148, 214] on div "Design" at bounding box center [143, 218] width 21 height 9
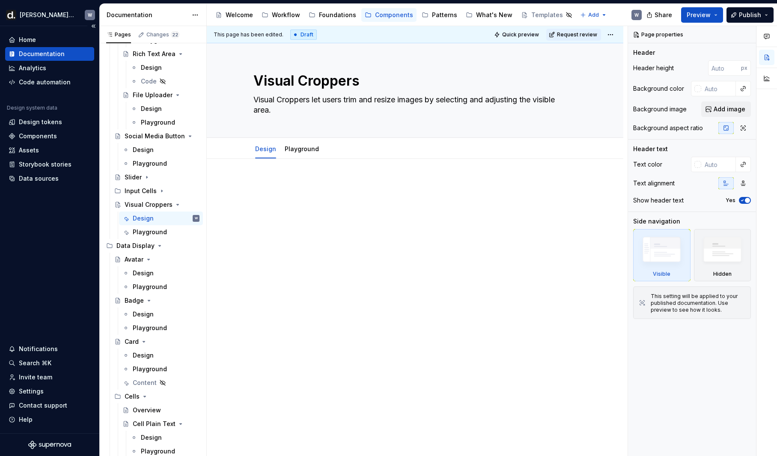
type textarea "*"
